Goal: Task Accomplishment & Management: Manage account settings

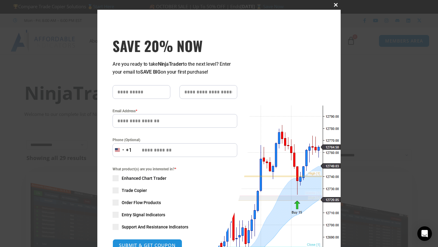
click at [336, 5] on span "SAVE 20% NOW popup" at bounding box center [336, 5] width 10 height 4
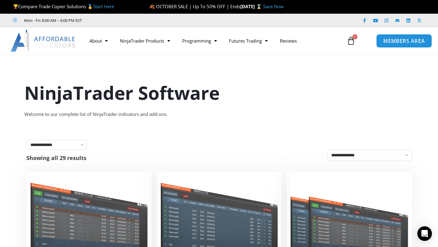
click at [393, 41] on span "MEMBERS AREA" at bounding box center [404, 40] width 42 height 5
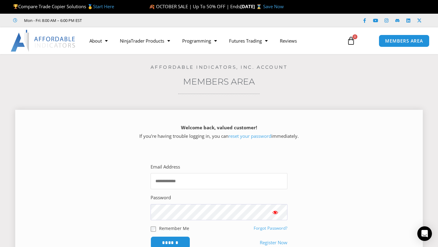
click at [202, 180] on input "Email Address" at bounding box center [219, 181] width 137 height 16
type input "**********"
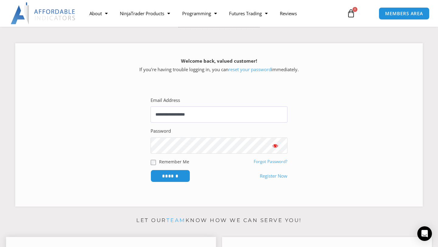
scroll to position [69, 0]
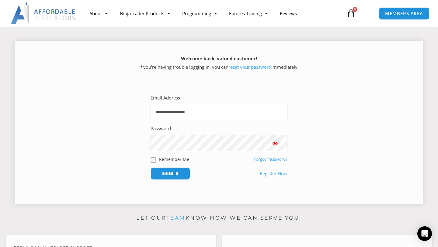
click at [277, 144] on span "Show password" at bounding box center [275, 143] width 6 height 6
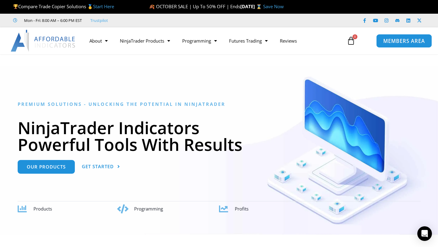
click at [415, 41] on span "MEMBERS AREA" at bounding box center [404, 40] width 42 height 5
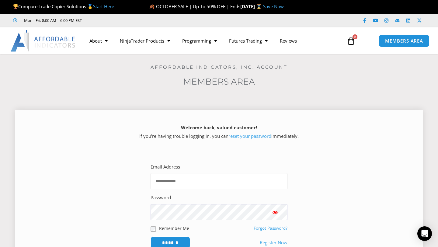
click at [195, 185] on input "Email Address" at bounding box center [219, 181] width 137 height 16
type input "**********"
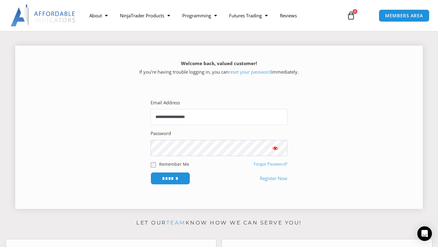
scroll to position [79, 0]
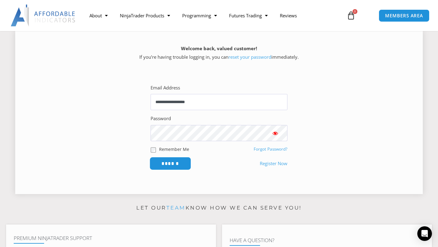
click at [172, 166] on input "******" at bounding box center [171, 163] width 42 height 13
click at [276, 135] on span "Show password" at bounding box center [275, 133] width 6 height 6
click at [179, 163] on input "******" at bounding box center [171, 163] width 42 height 13
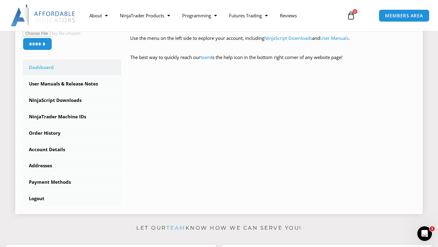
scroll to position [136, 0]
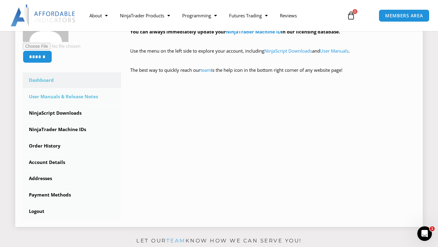
click at [51, 96] on link "User Manuals & Release Notes" at bounding box center [72, 97] width 98 height 16
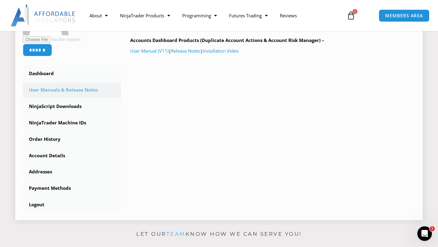
scroll to position [138, 0]
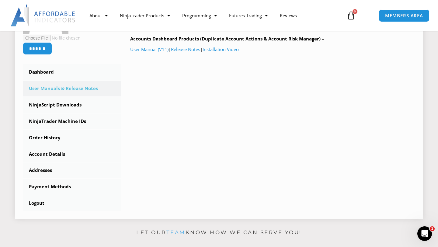
click at [76, 89] on link "User Manuals & Release Notes" at bounding box center [72, 89] width 98 height 16
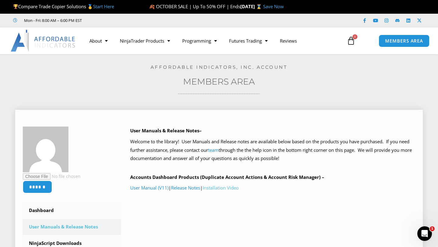
click at [226, 190] on link "Installation Video" at bounding box center [221, 188] width 36 height 6
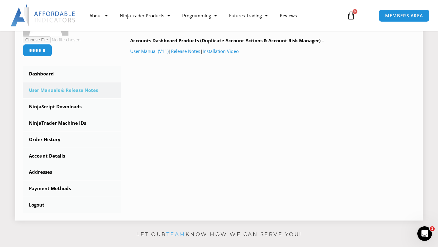
scroll to position [136, 0]
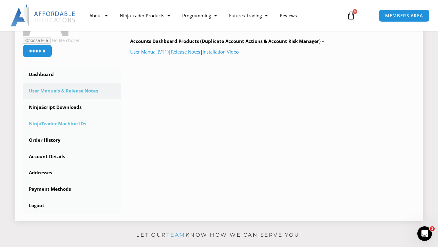
click at [49, 126] on link "NinjaTrader Machine IDs" at bounding box center [72, 124] width 98 height 16
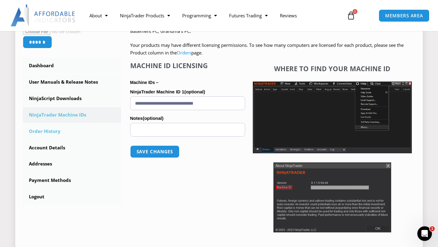
click at [47, 131] on link "Order History" at bounding box center [72, 132] width 98 height 16
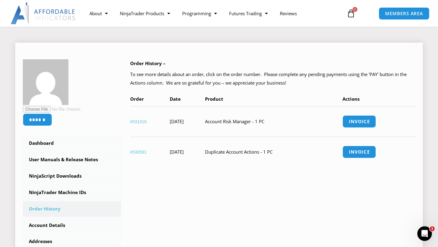
scroll to position [65, 0]
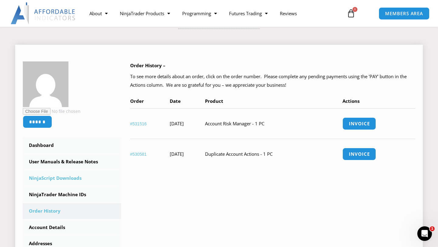
click at [38, 180] on link "NinjaScript Downloads" at bounding box center [72, 178] width 98 height 16
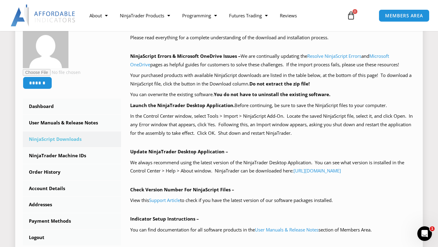
scroll to position [103, 0]
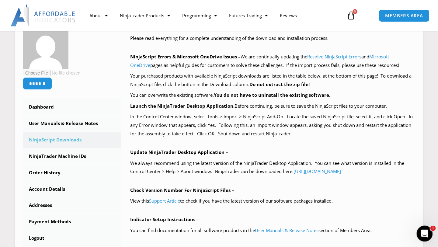
click at [426, 234] on icon "Open Intercom Messenger" at bounding box center [424, 233] width 10 height 10
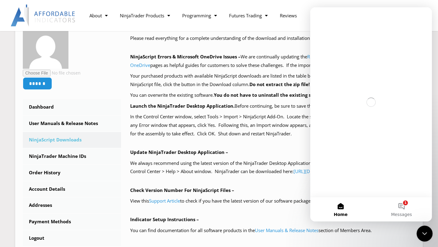
scroll to position [0, 0]
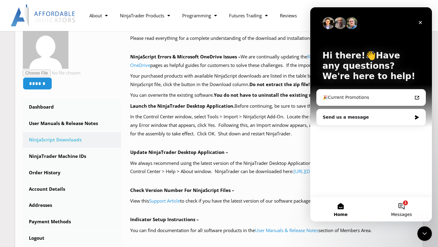
click at [401, 205] on button "1 Messages" at bounding box center [401, 209] width 61 height 24
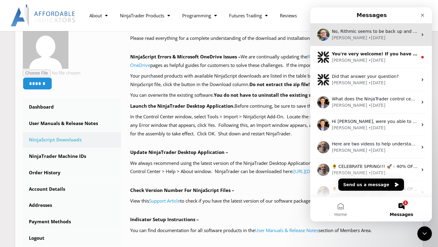
click at [382, 41] on div "No, Rithmic seems to be back up and running now...they just had a huge outage..…" at bounding box center [371, 34] width 122 height 23
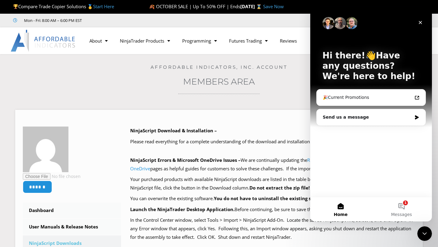
click at [363, 135] on div "Hi there!👋Have any questions? We're here to help! 🎉Current Promotions Send us a…" at bounding box center [371, 102] width 122 height 190
click at [356, 123] on div "Send us a message" at bounding box center [371, 117] width 109 height 16
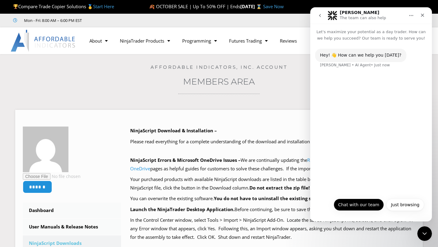
click at [364, 211] on button "Chat with our team" at bounding box center [359, 205] width 50 height 12
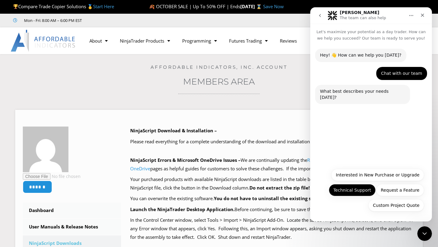
click at [361, 187] on button "Technical Support" at bounding box center [352, 190] width 47 height 12
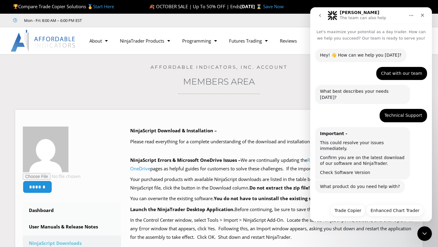
scroll to position [9, 0]
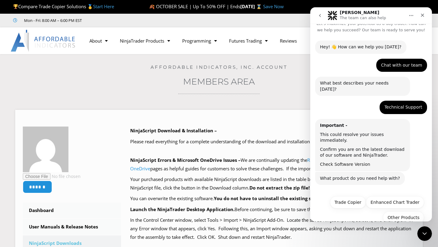
click at [346, 163] on div "Hey! 👋 How can we help you today? Solomon • AI Agent • Just now Chat with our t…" at bounding box center [371, 116] width 112 height 152
click at [349, 196] on button "Trade Copier" at bounding box center [348, 202] width 36 height 12
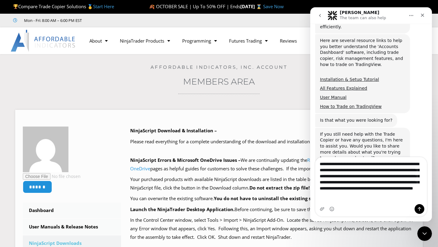
scroll to position [228, 0]
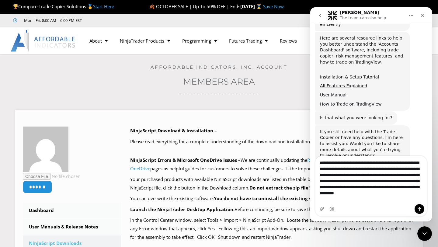
type textarea "**********"
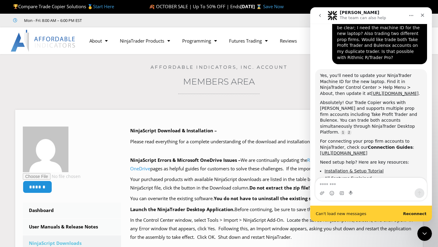
scroll to position [407, 0]
